Goal: Browse casually: Explore the website without a specific task or goal

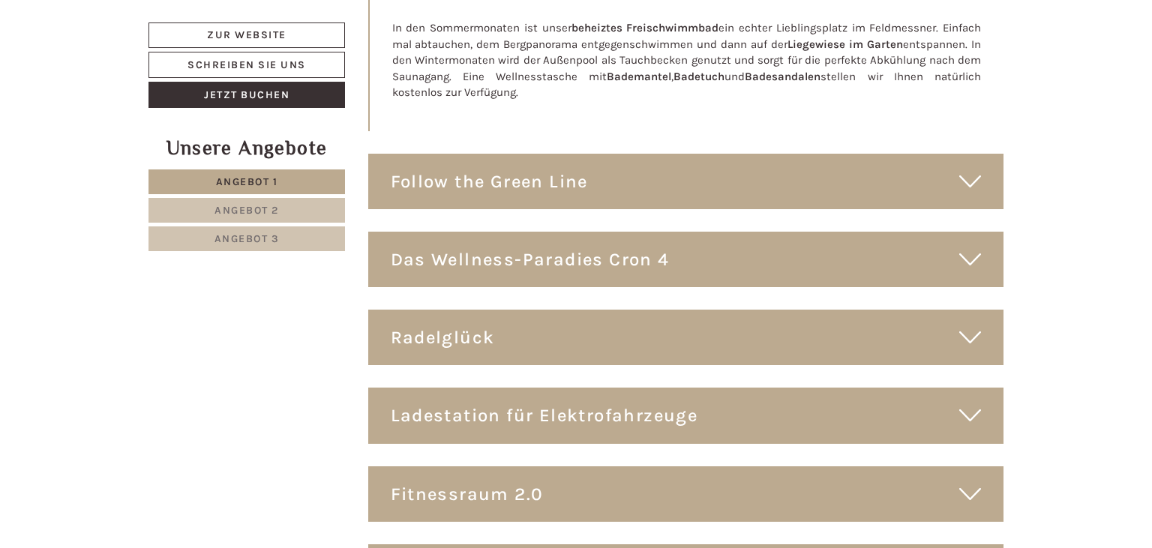
scroll to position [8246, 0]
click at [535, 309] on div "Radelglück" at bounding box center [686, 336] width 636 height 55
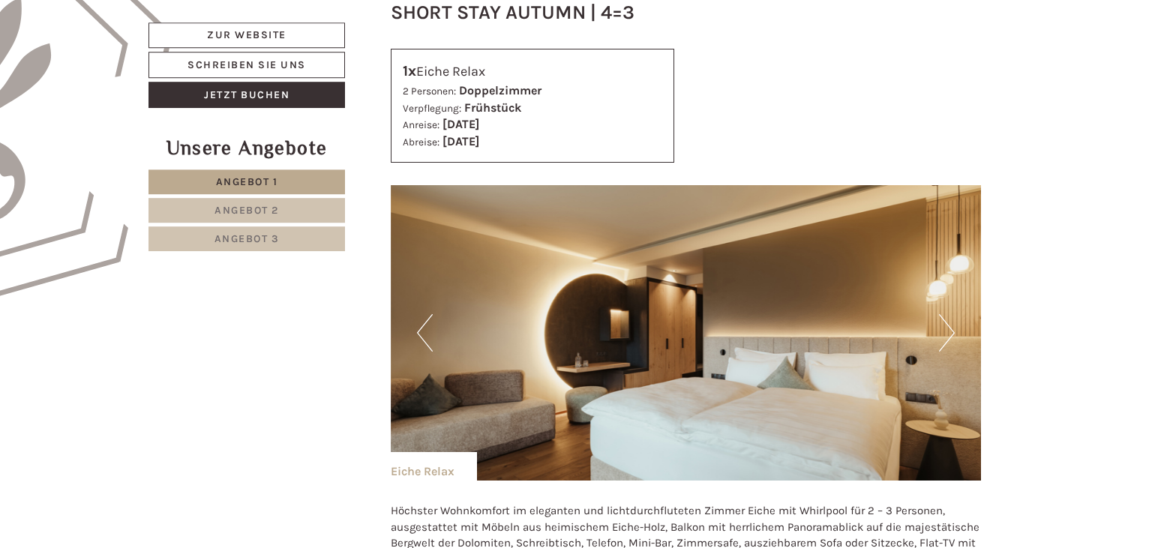
scroll to position [960, 0]
click at [948, 333] on button "Next" at bounding box center [947, 332] width 16 height 37
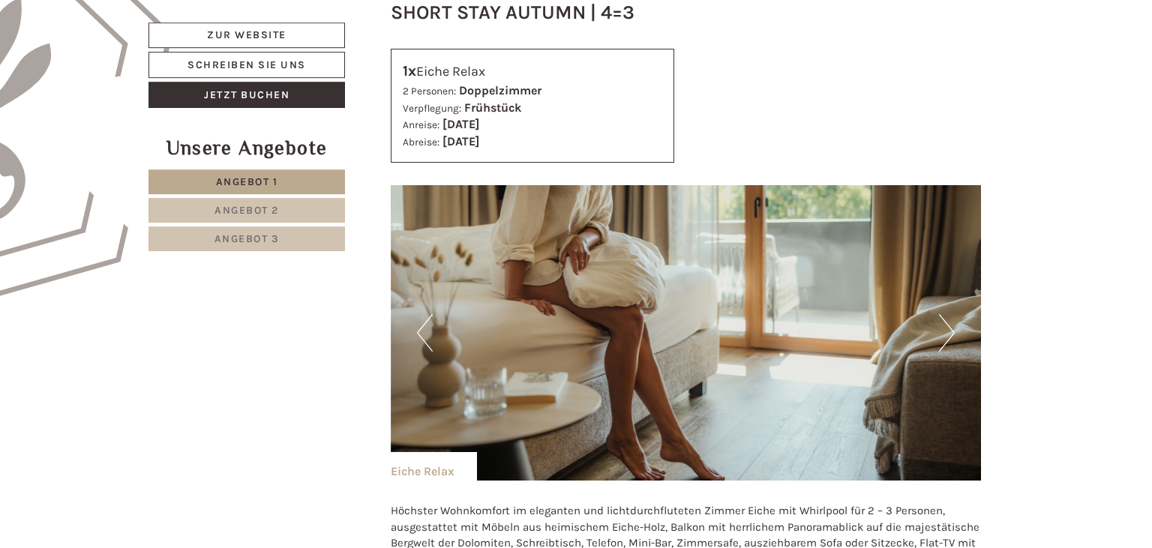
click at [948, 333] on button "Next" at bounding box center [947, 332] width 16 height 37
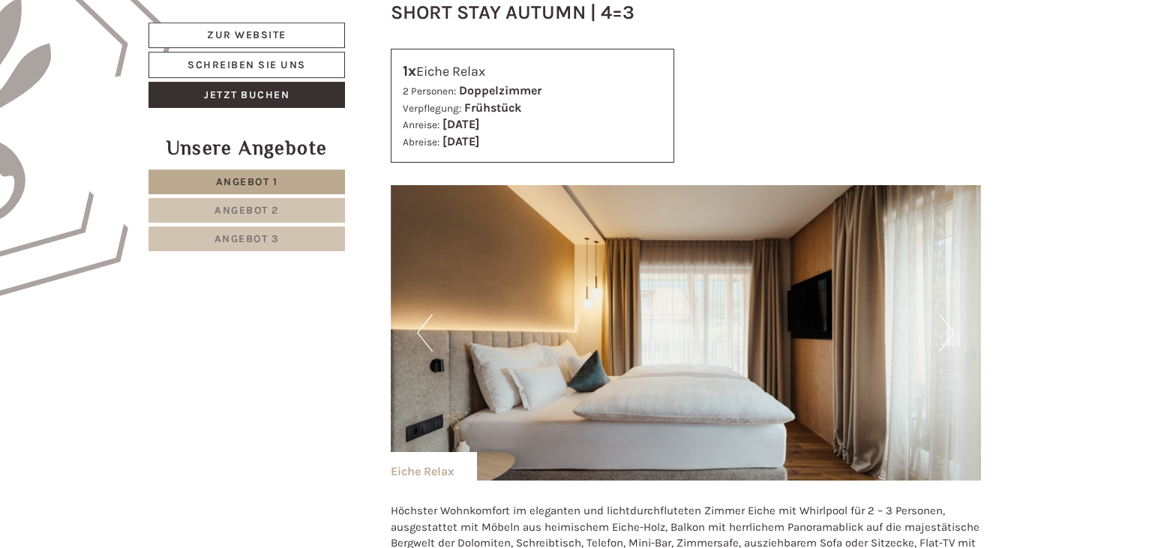
click at [948, 333] on button "Next" at bounding box center [947, 332] width 16 height 37
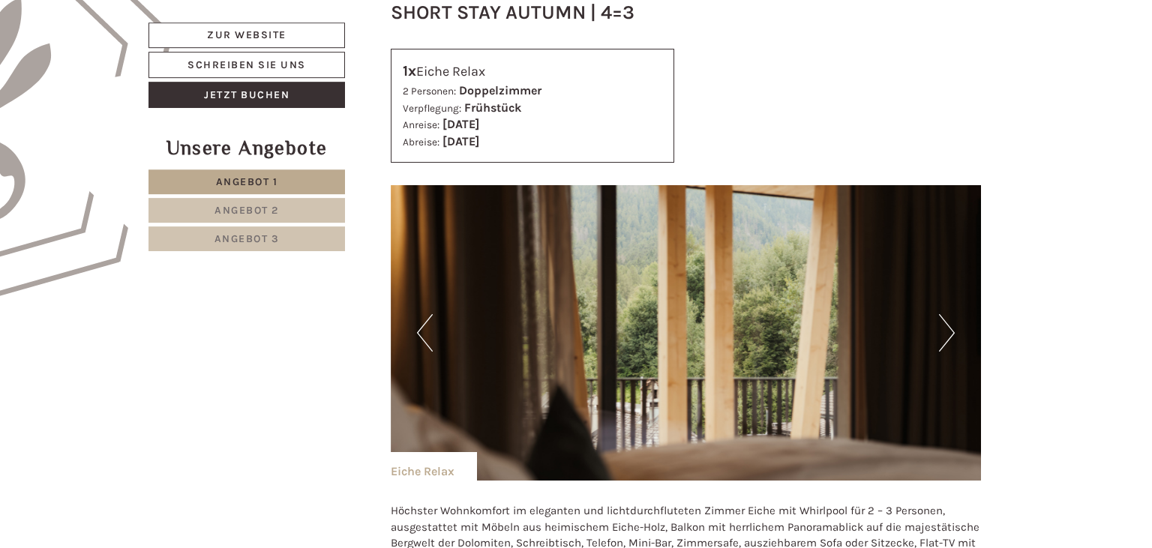
click at [948, 333] on button "Next" at bounding box center [947, 332] width 16 height 37
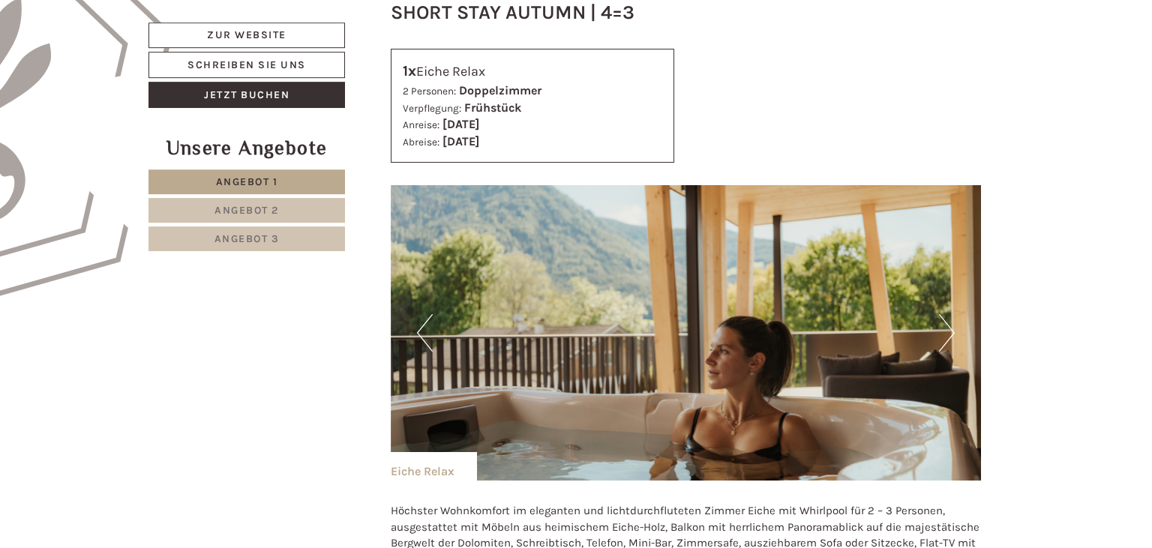
click at [948, 333] on button "Next" at bounding box center [947, 332] width 16 height 37
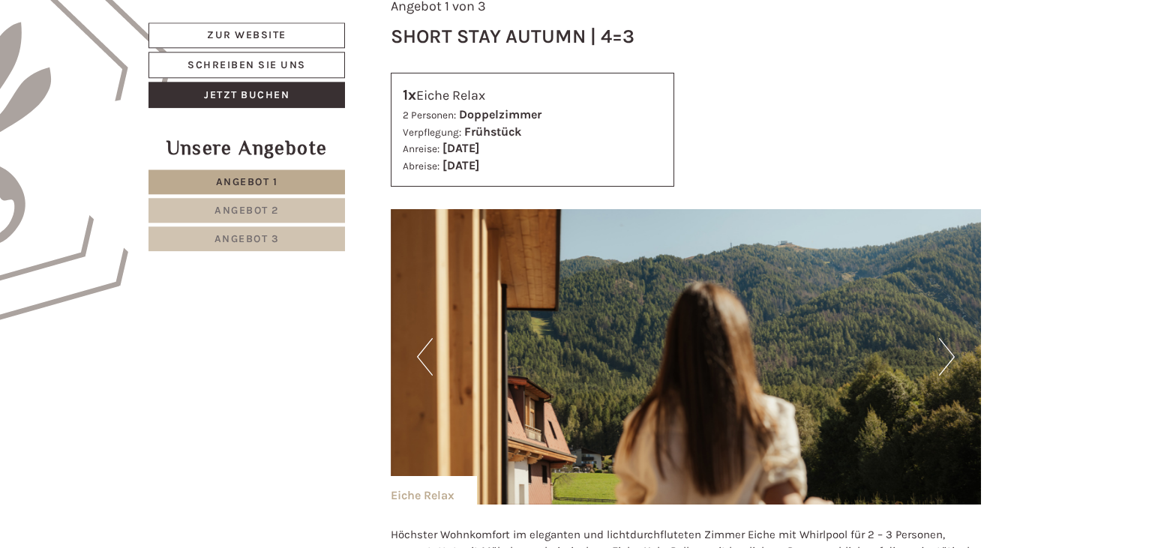
scroll to position [941, 0]
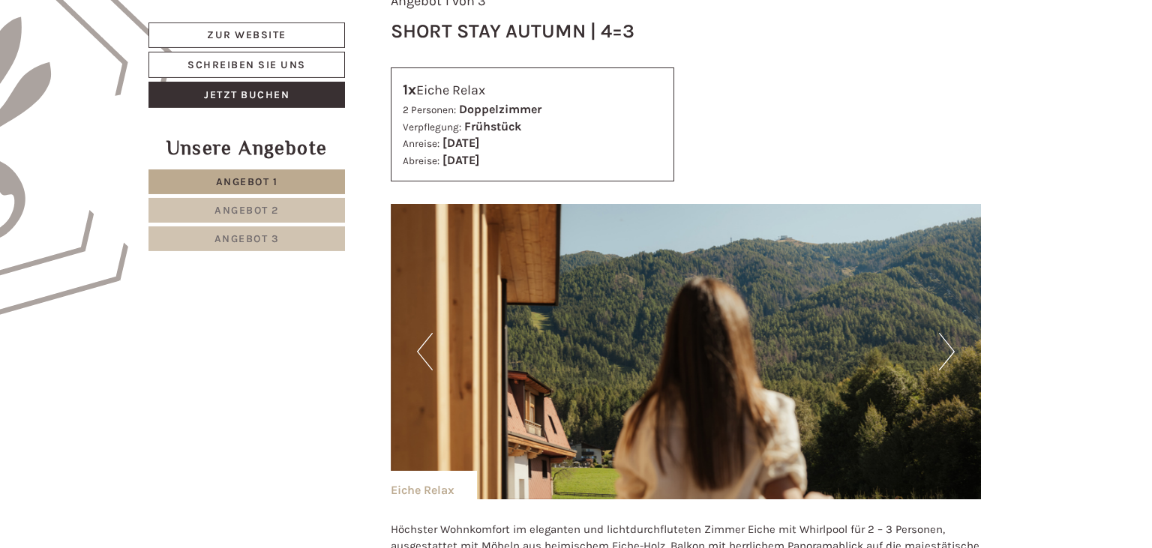
click at [940, 351] on button "Next" at bounding box center [947, 351] width 16 height 37
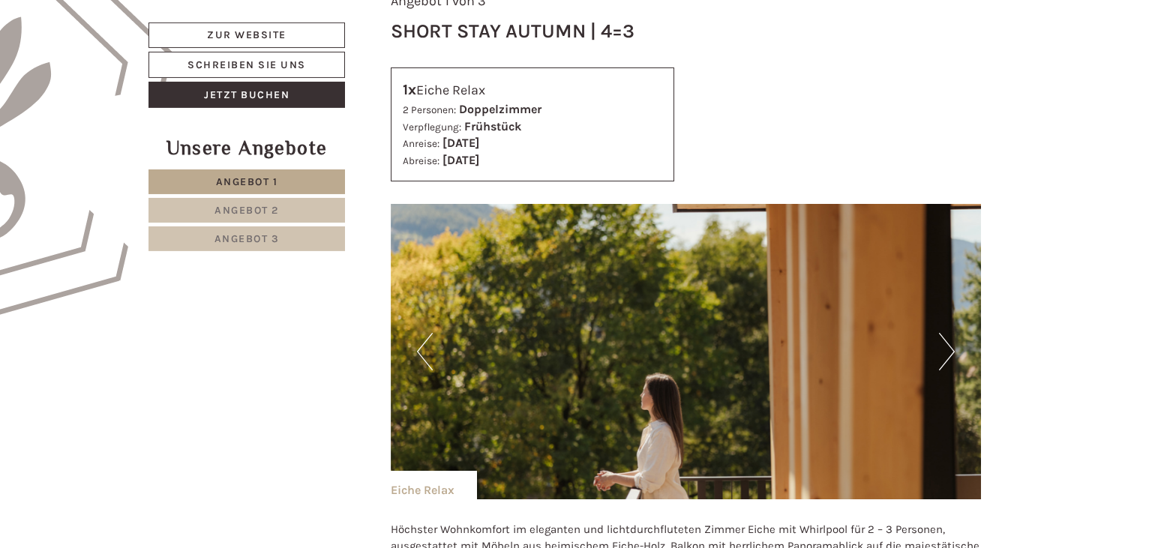
click at [940, 351] on button "Next" at bounding box center [947, 351] width 16 height 37
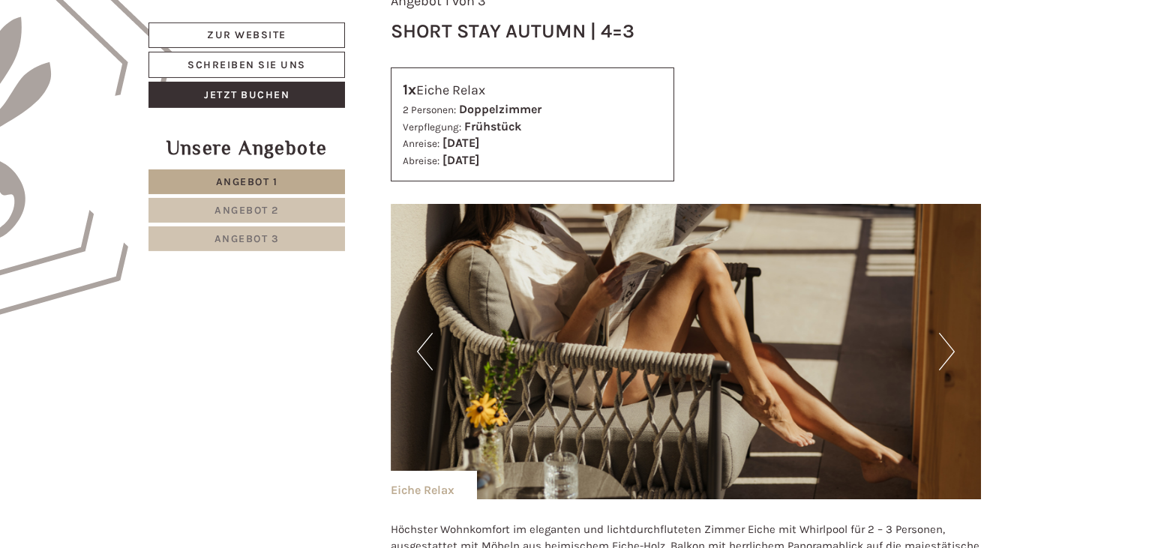
click at [940, 351] on button "Next" at bounding box center [947, 351] width 16 height 37
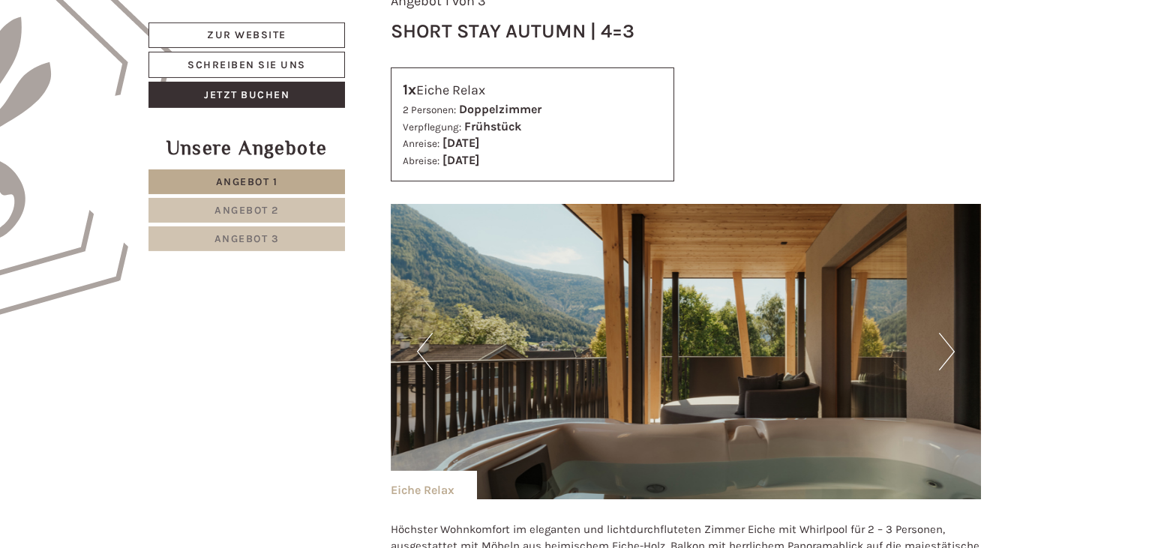
click at [940, 351] on button "Next" at bounding box center [947, 351] width 16 height 37
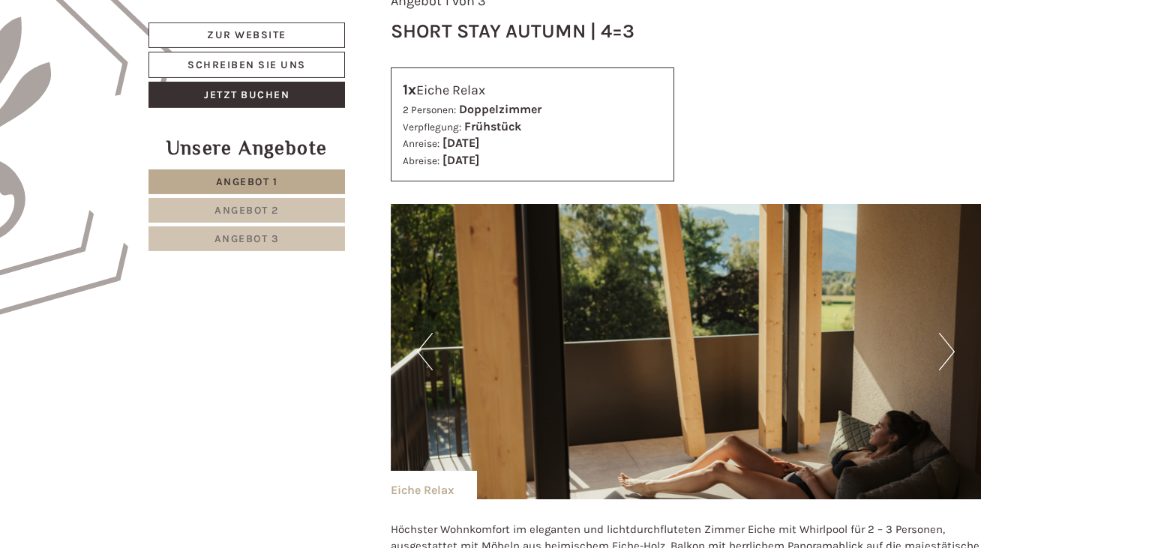
click at [940, 351] on button "Next" at bounding box center [947, 351] width 16 height 37
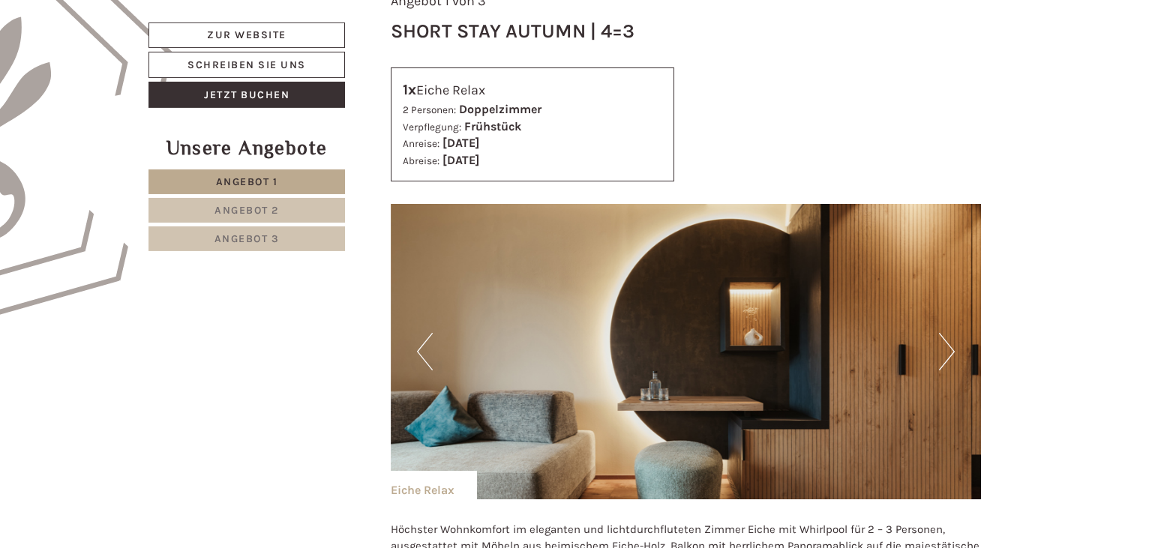
click at [940, 351] on button "Next" at bounding box center [947, 351] width 16 height 37
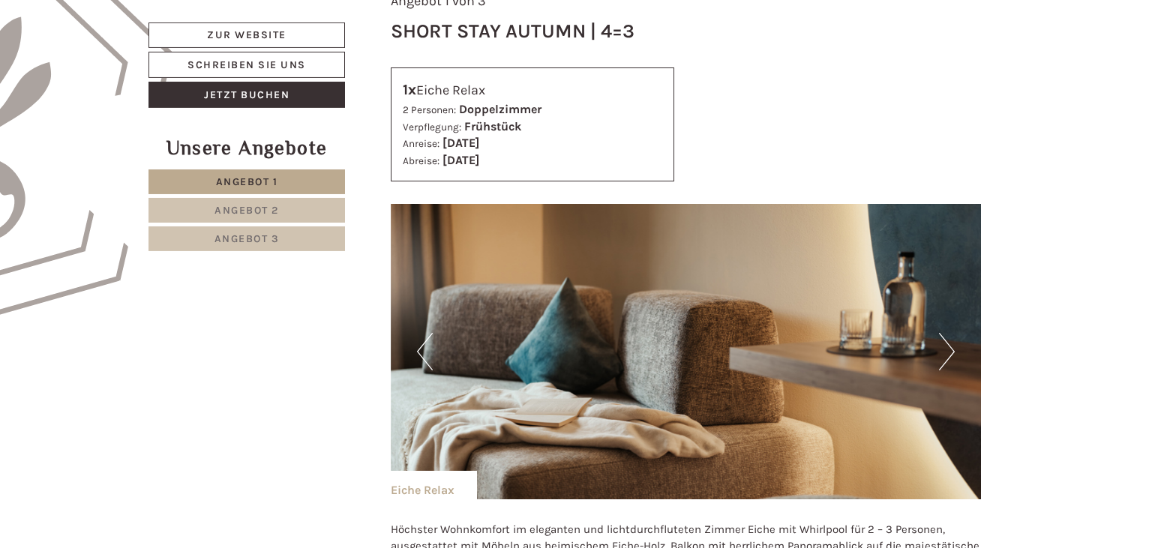
click at [940, 351] on button "Next" at bounding box center [947, 351] width 16 height 37
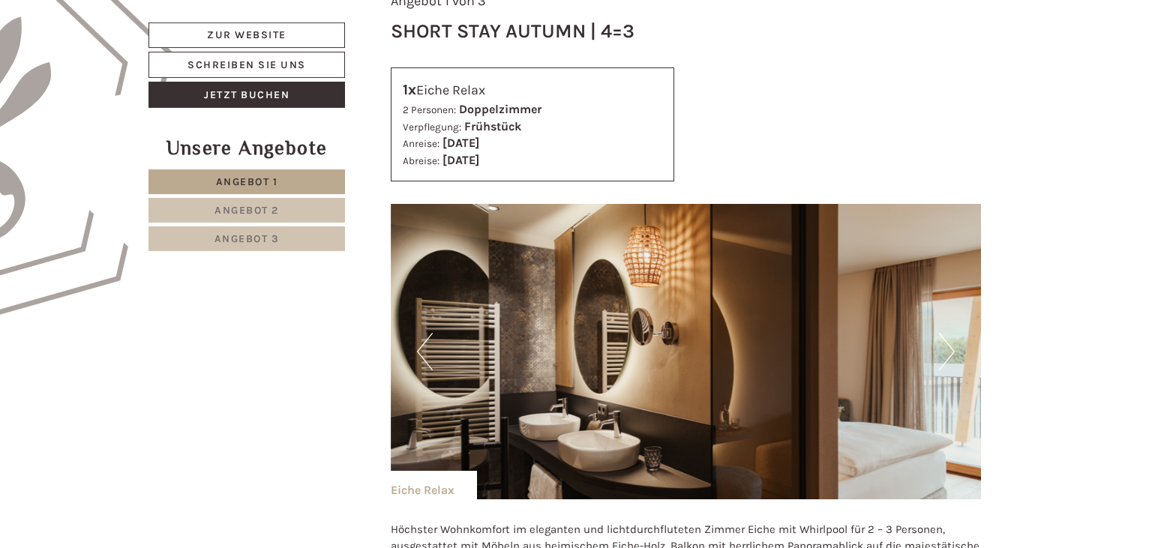
click at [940, 351] on button "Next" at bounding box center [947, 351] width 16 height 37
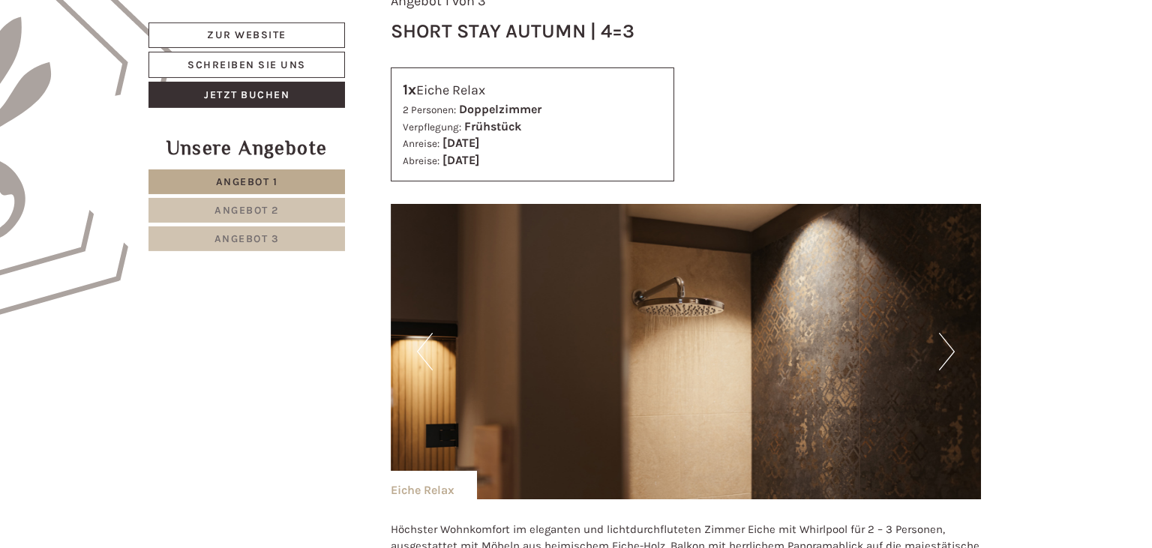
click at [940, 351] on button "Next" at bounding box center [947, 351] width 16 height 37
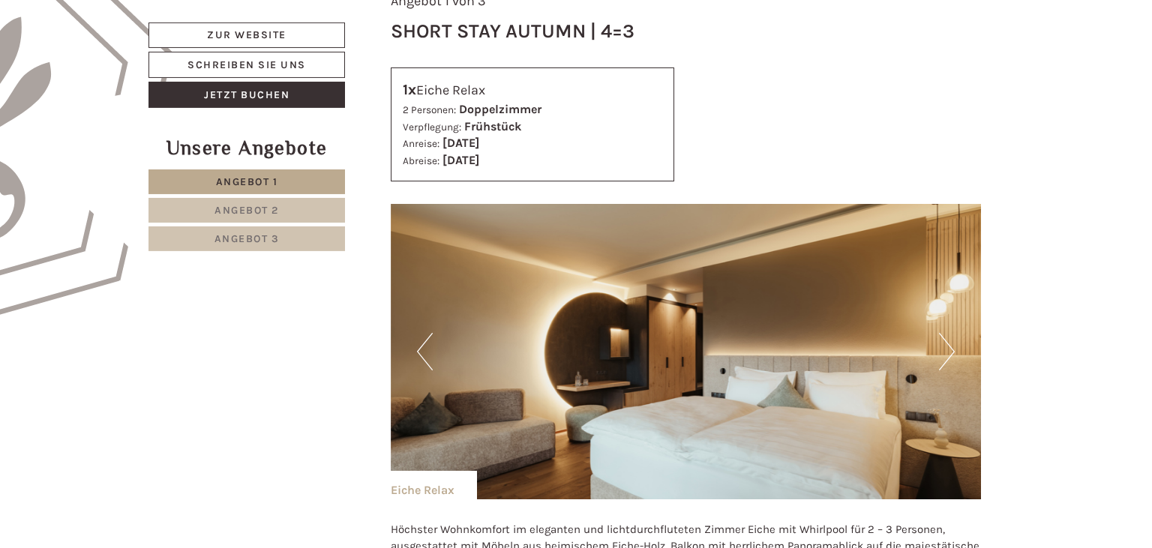
click at [940, 351] on button "Next" at bounding box center [947, 351] width 16 height 37
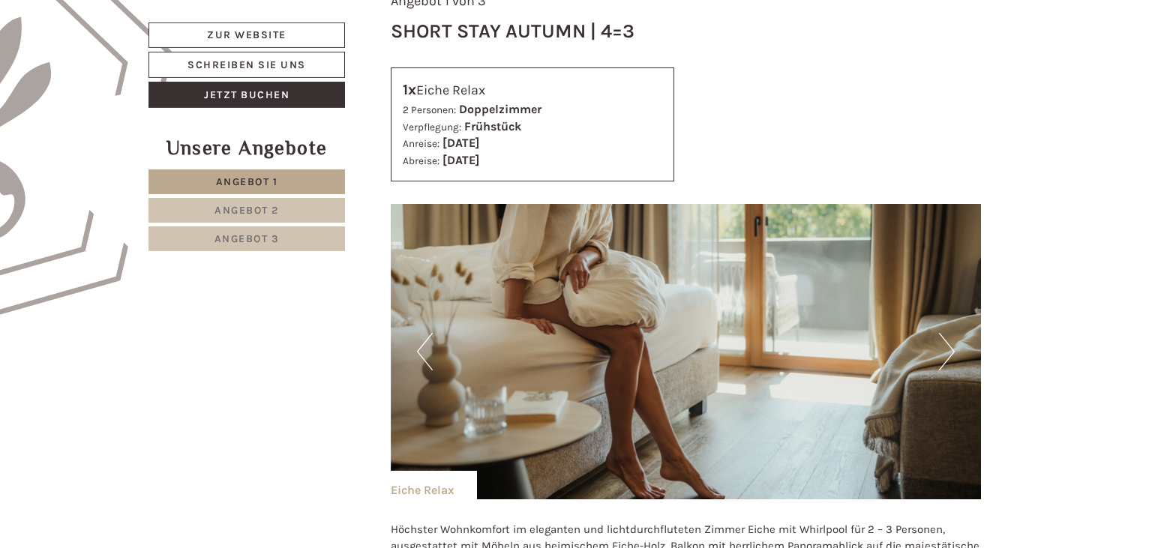
click at [940, 351] on button "Next" at bounding box center [947, 351] width 16 height 37
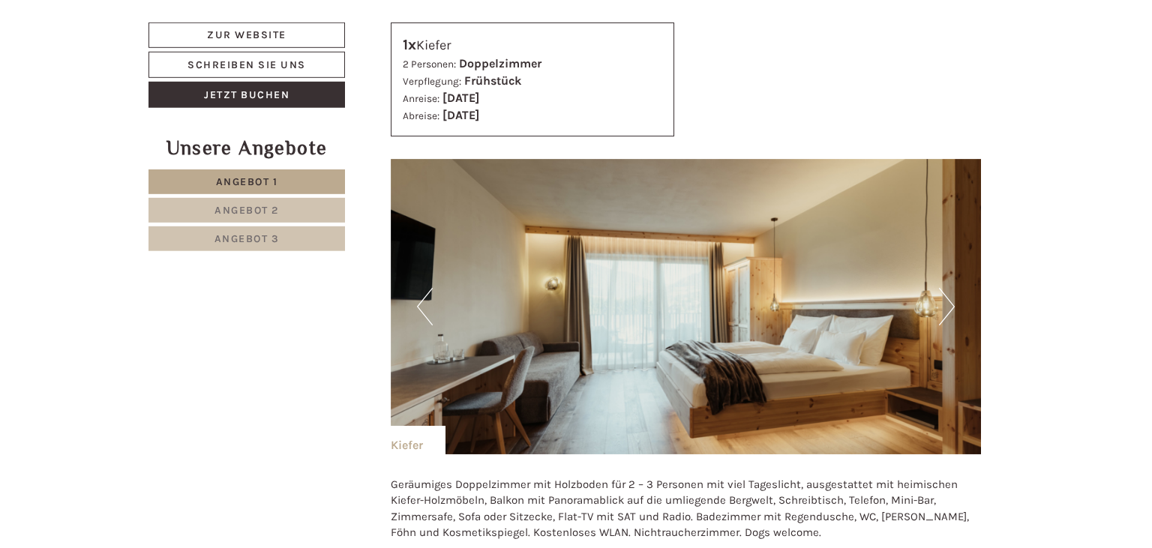
scroll to position [2573, 0]
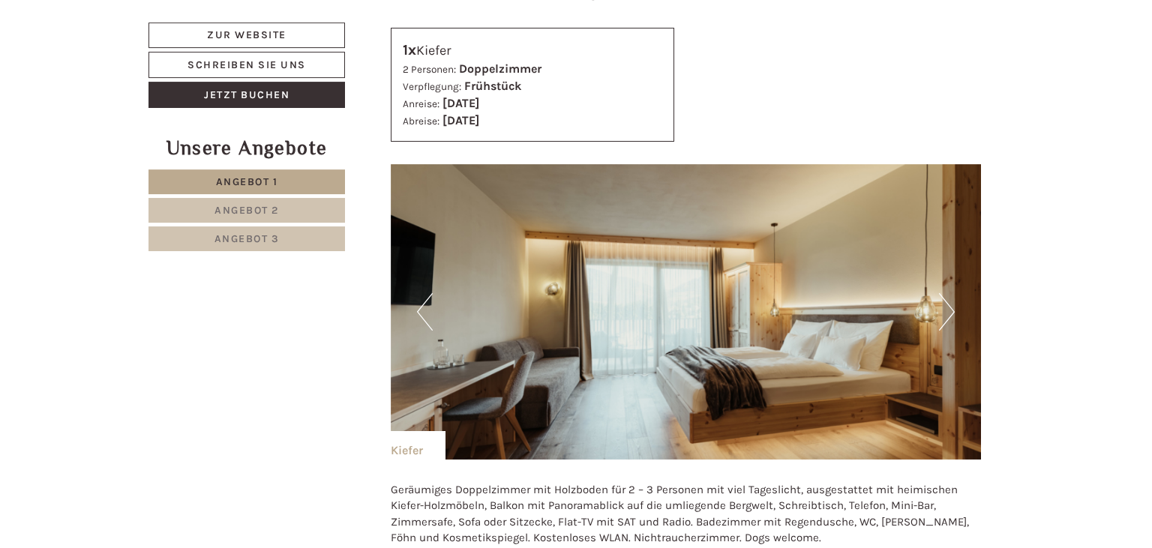
click at [946, 294] on button "Next" at bounding box center [947, 311] width 16 height 37
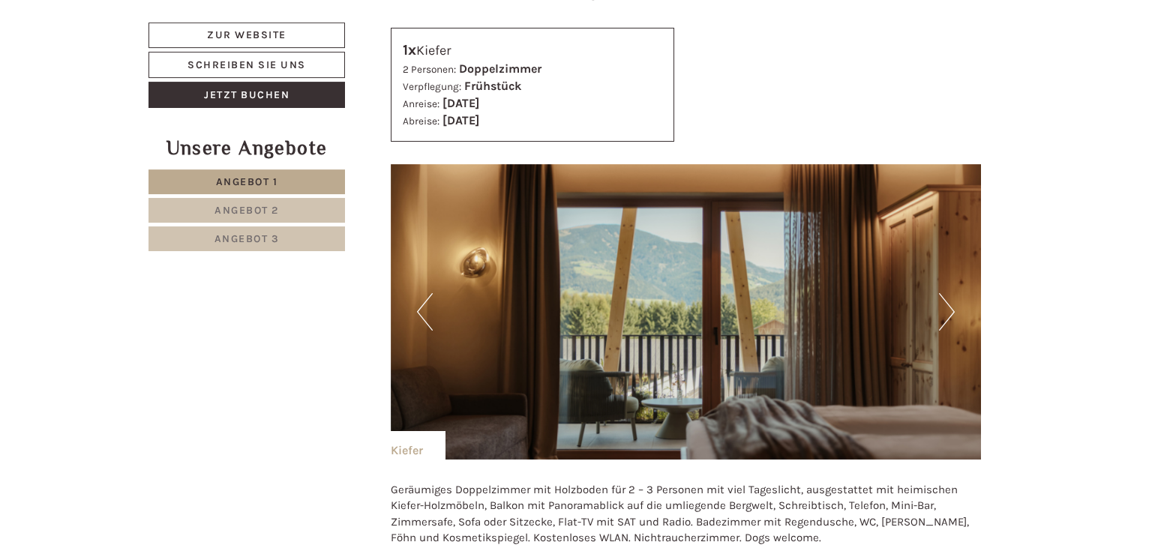
click at [946, 294] on button "Next" at bounding box center [947, 311] width 16 height 37
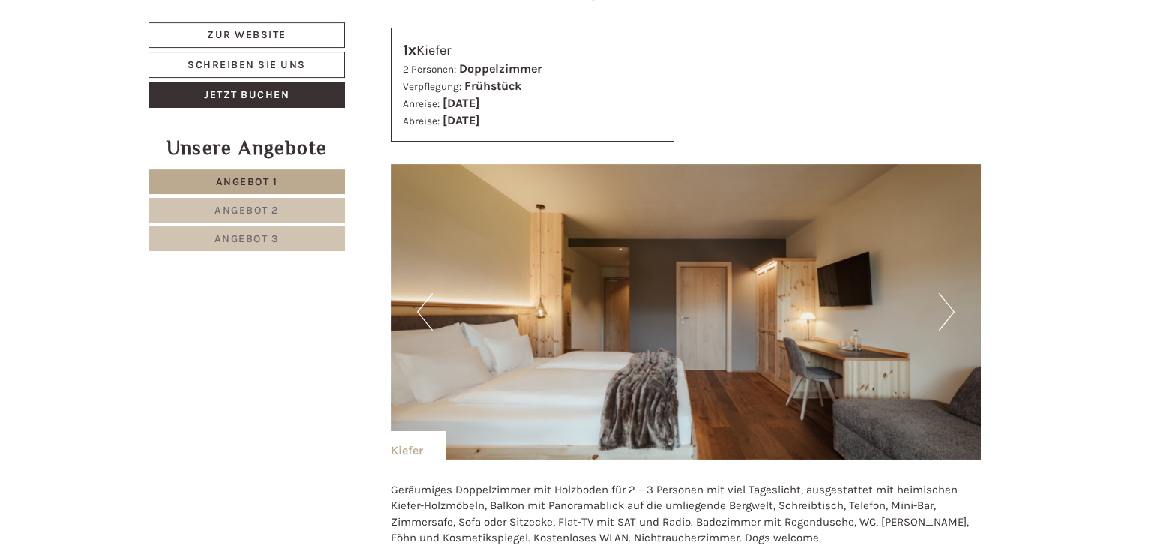
click at [946, 294] on button "Next" at bounding box center [947, 311] width 16 height 37
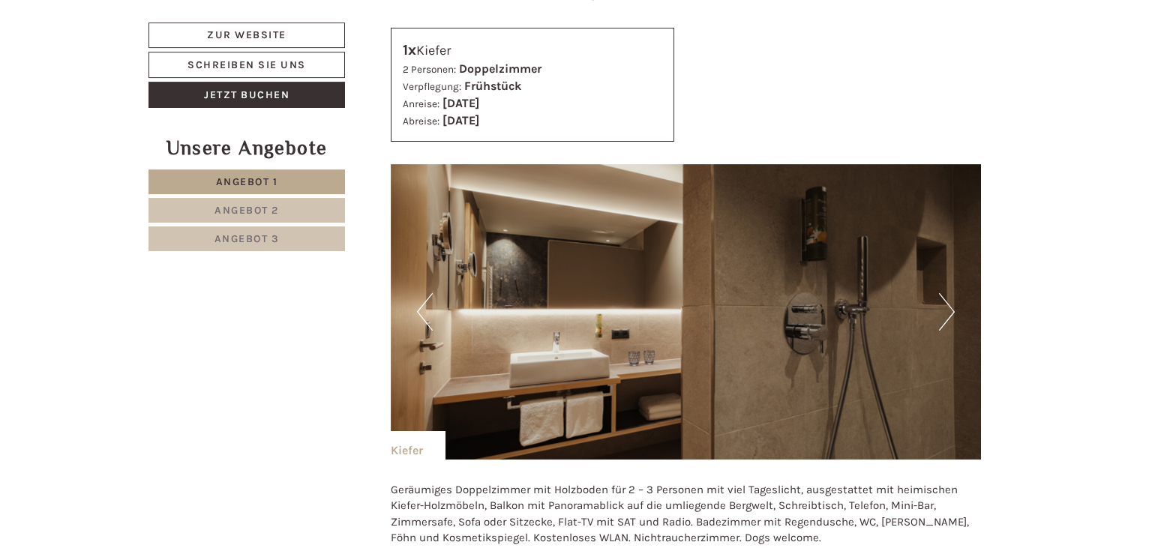
click at [946, 294] on button "Next" at bounding box center [947, 311] width 16 height 37
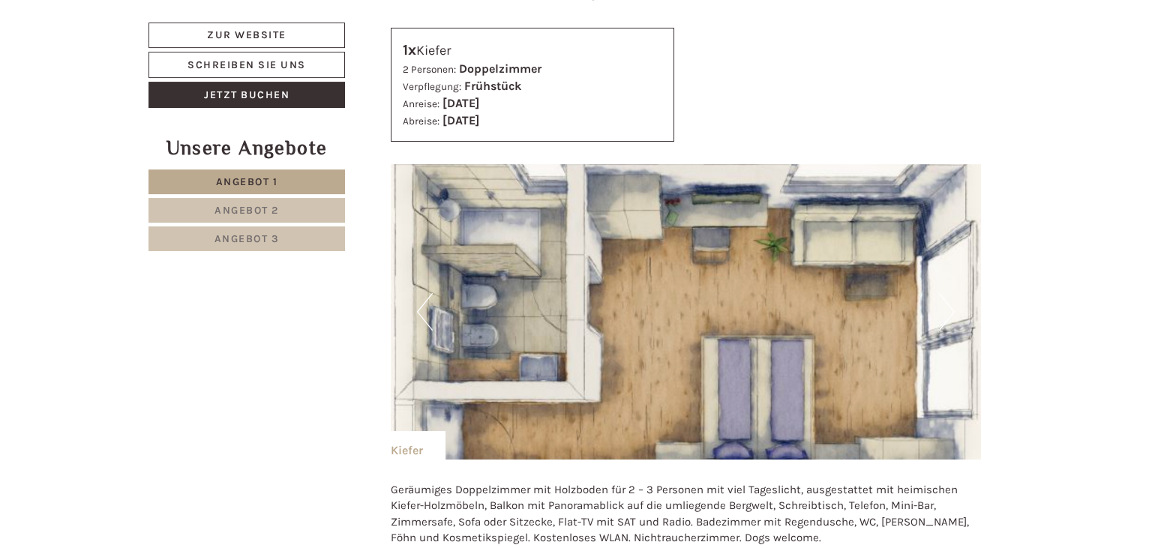
click at [946, 294] on button "Next" at bounding box center [947, 311] width 16 height 37
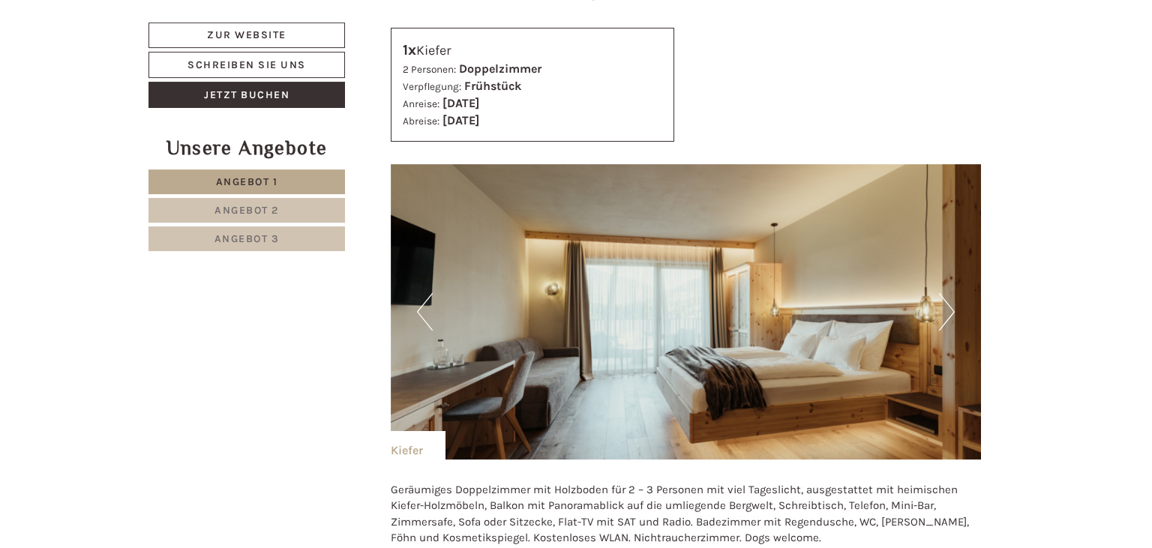
click at [946, 294] on button "Next" at bounding box center [947, 311] width 16 height 37
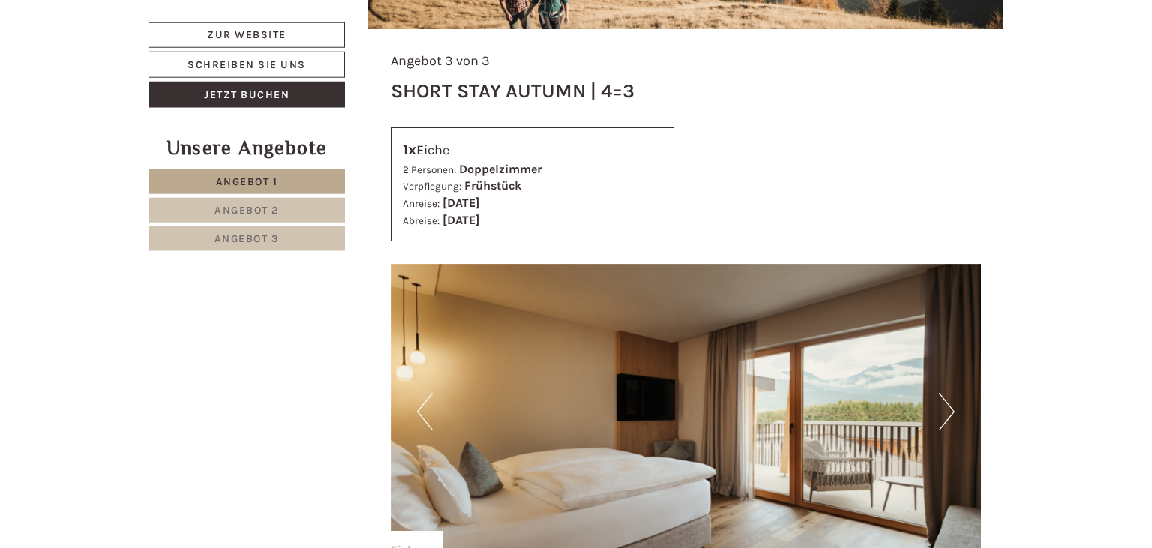
scroll to position [4050, 0]
click at [945, 392] on button "Next" at bounding box center [947, 410] width 16 height 37
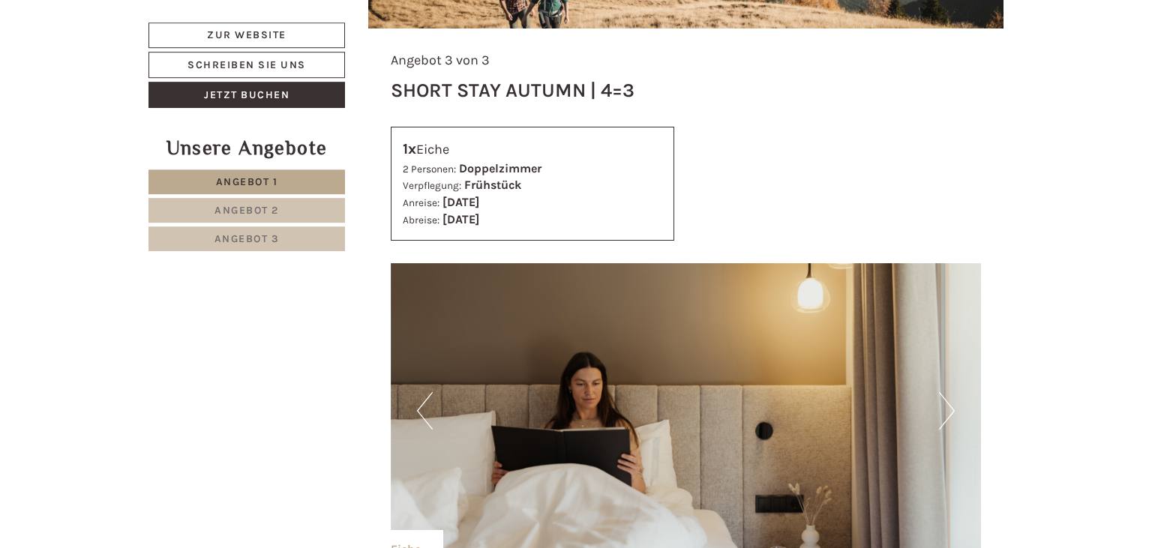
click at [945, 392] on button "Next" at bounding box center [947, 410] width 16 height 37
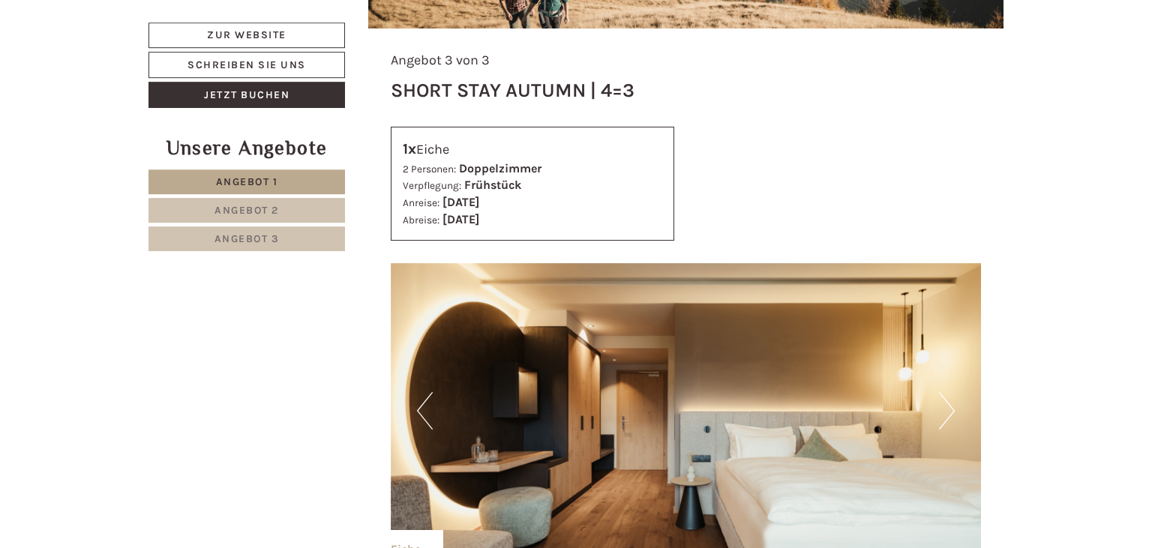
click at [945, 392] on button "Next" at bounding box center [947, 410] width 16 height 37
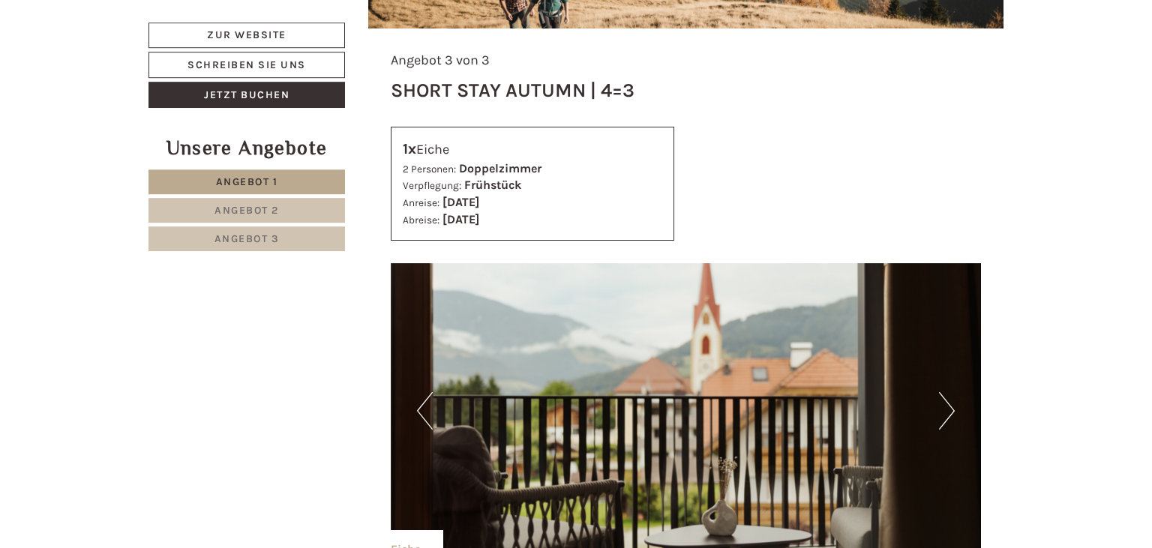
click at [945, 392] on button "Next" at bounding box center [947, 410] width 16 height 37
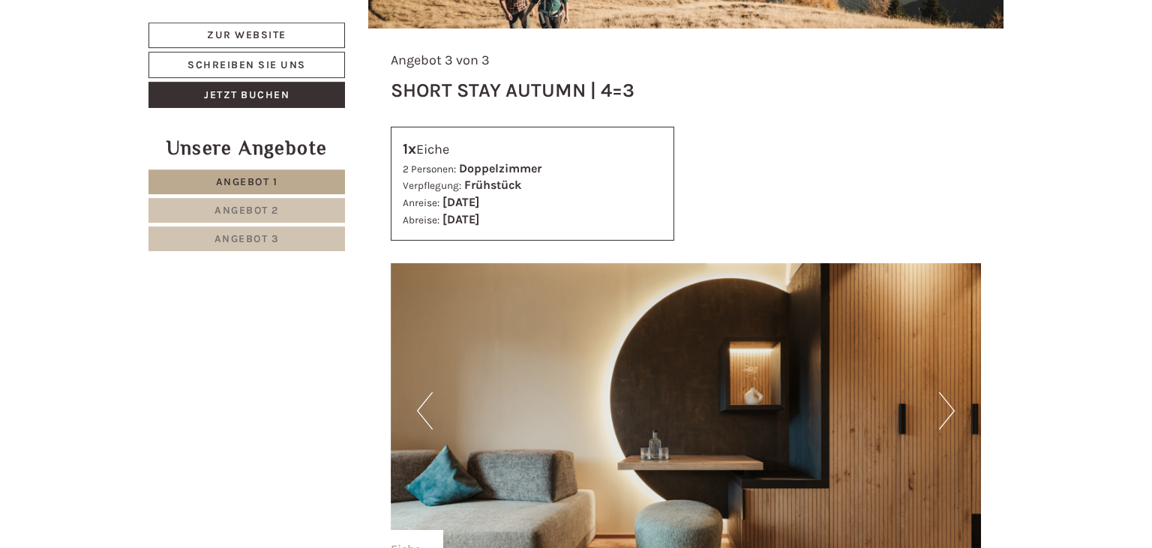
click at [945, 392] on button "Next" at bounding box center [947, 410] width 16 height 37
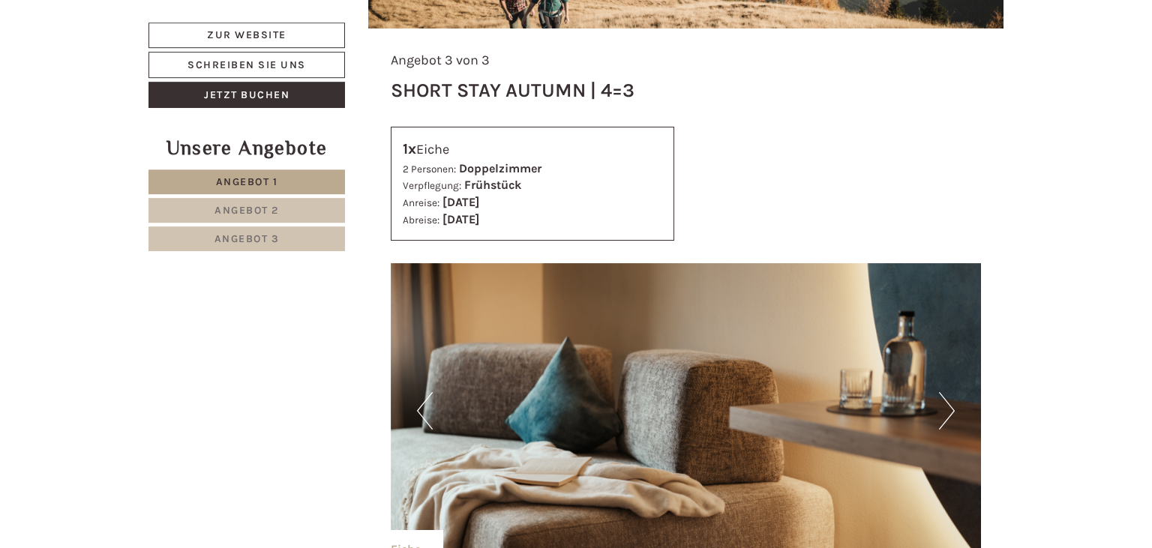
click at [945, 392] on button "Next" at bounding box center [947, 410] width 16 height 37
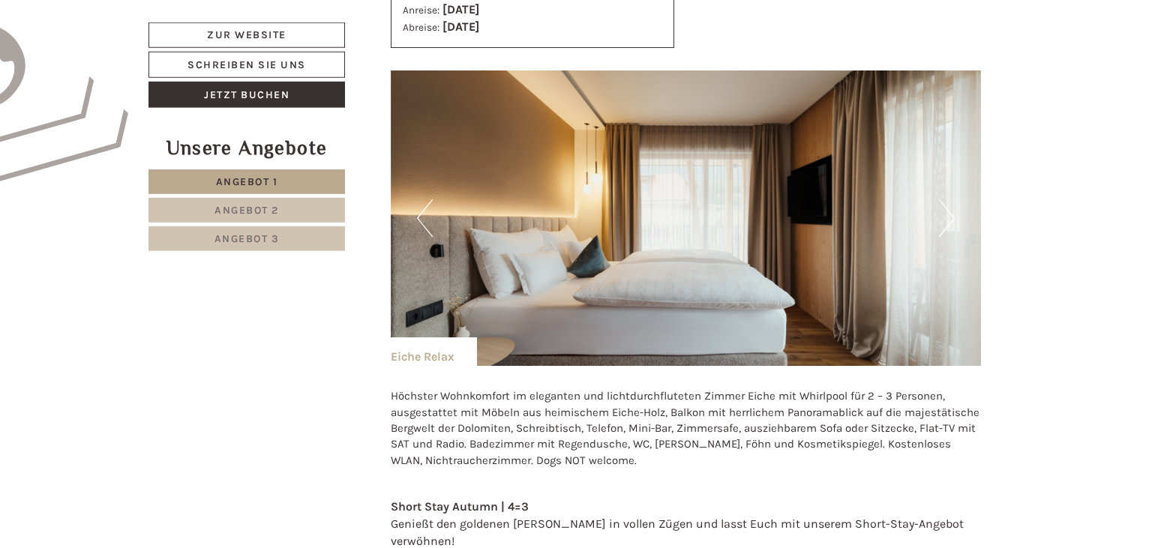
scroll to position [1075, 0]
click at [947, 220] on button "Next" at bounding box center [947, 217] width 16 height 37
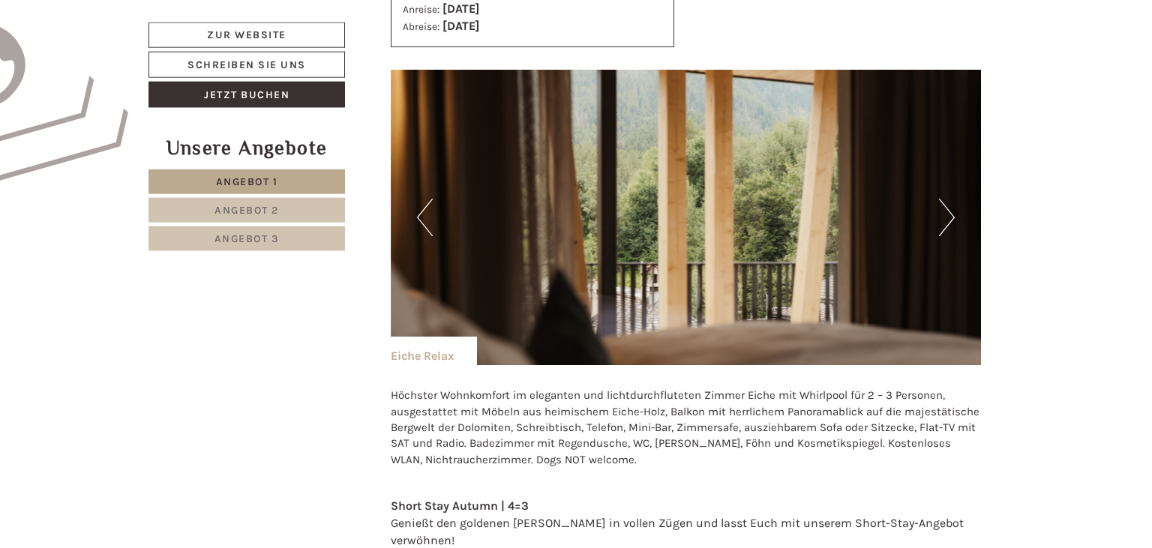
click at [947, 220] on button "Next" at bounding box center [947, 217] width 16 height 37
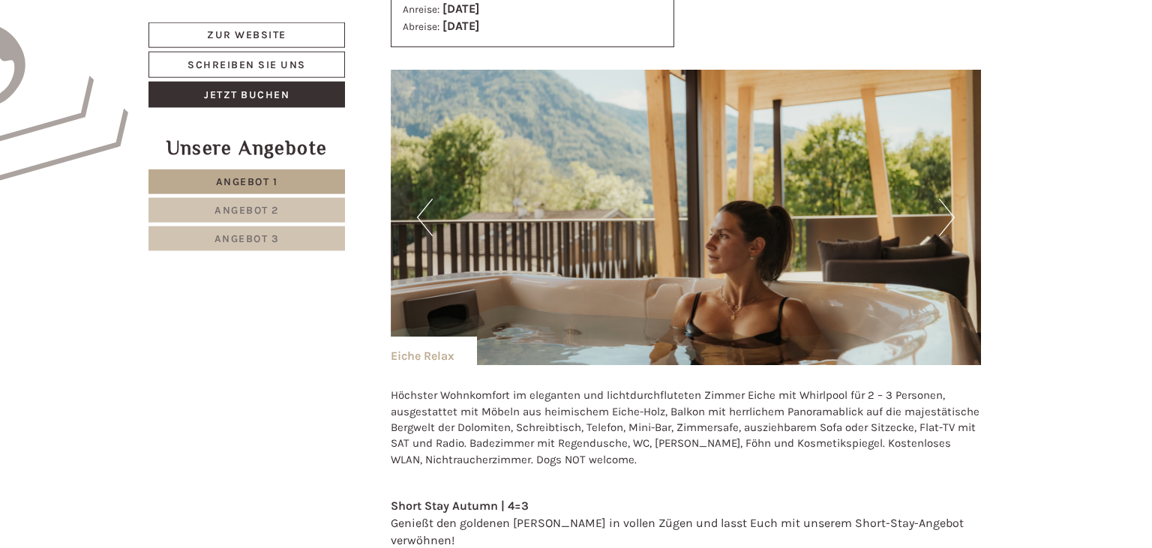
click at [947, 220] on button "Next" at bounding box center [947, 217] width 16 height 37
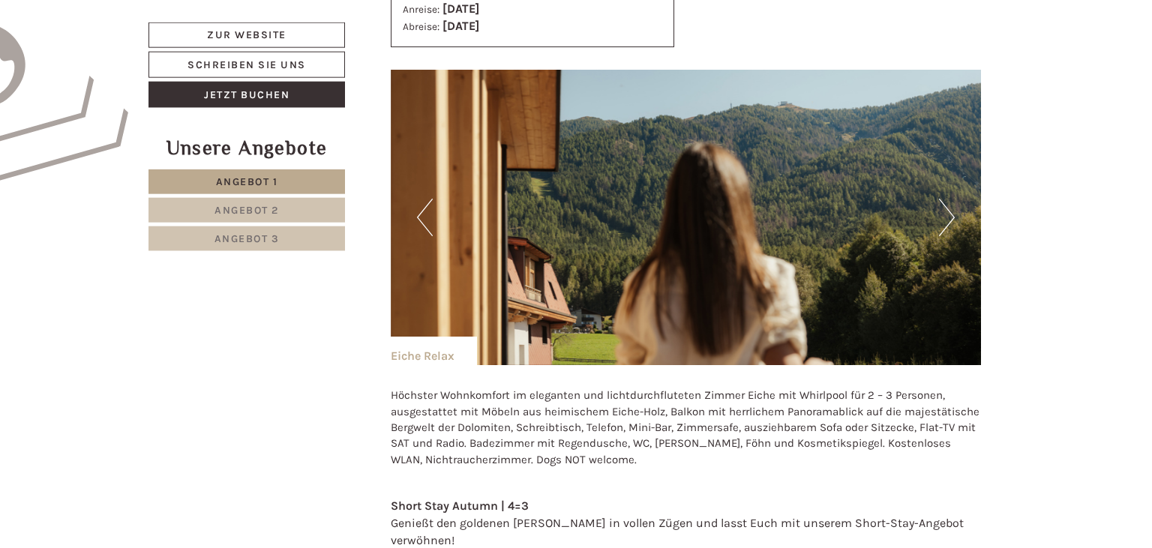
click at [947, 220] on button "Next" at bounding box center [947, 217] width 16 height 37
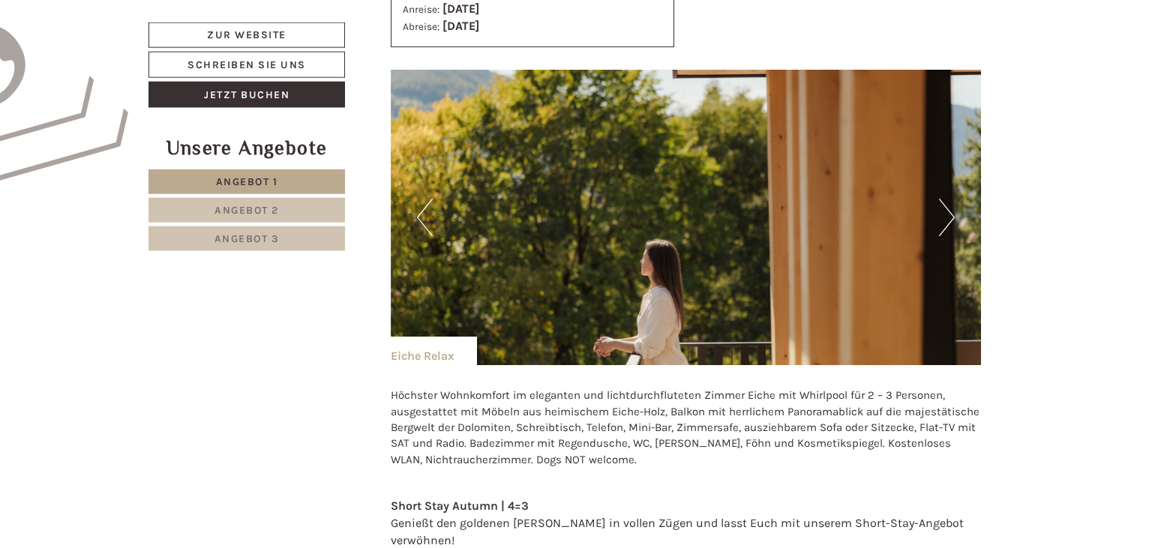
click at [947, 220] on button "Next" at bounding box center [947, 217] width 16 height 37
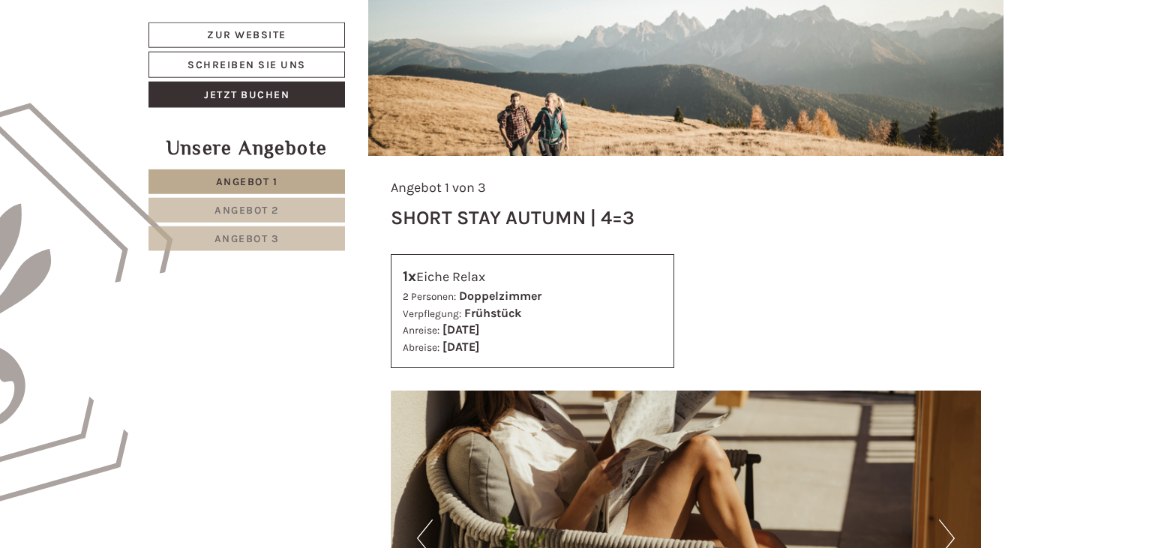
scroll to position [754, 0]
